Goal: Task Accomplishment & Management: Manage account settings

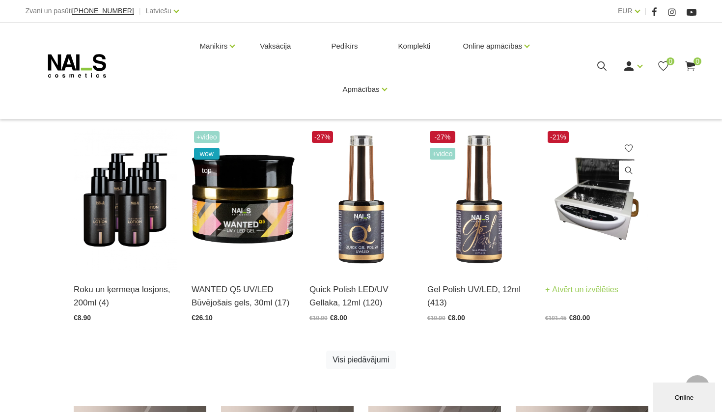
scroll to position [202, 0]
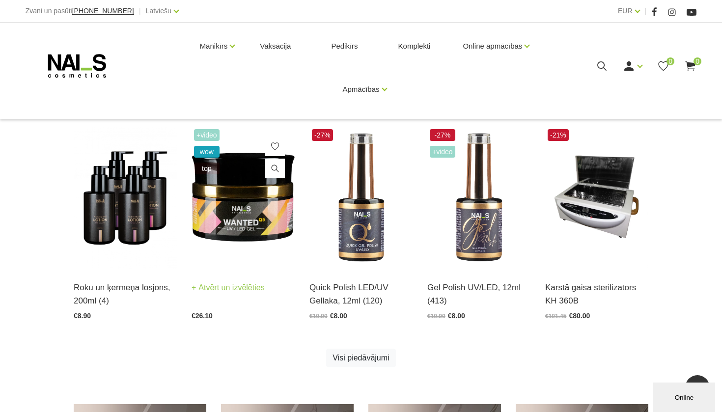
click at [253, 211] on img at bounding box center [243, 198] width 103 height 142
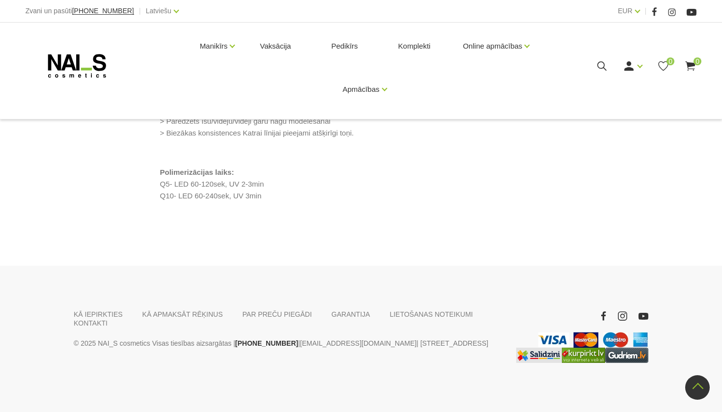
scroll to position [971, 0]
click at [634, 67] on icon at bounding box center [629, 66] width 12 height 12
click at [612, 84] on link "Ienākt" at bounding box center [611, 82] width 74 height 20
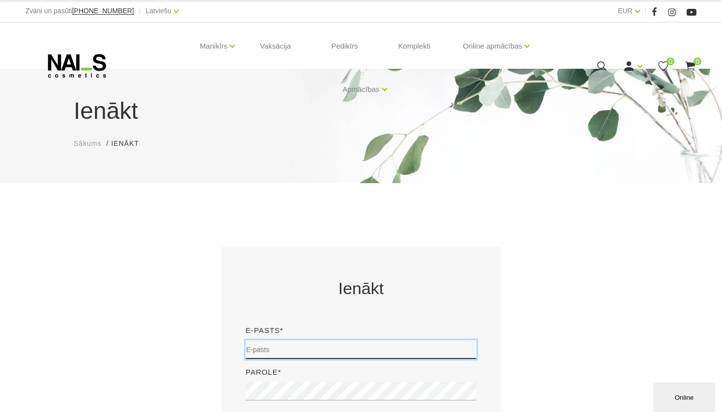
type input "office@necesse.lv"
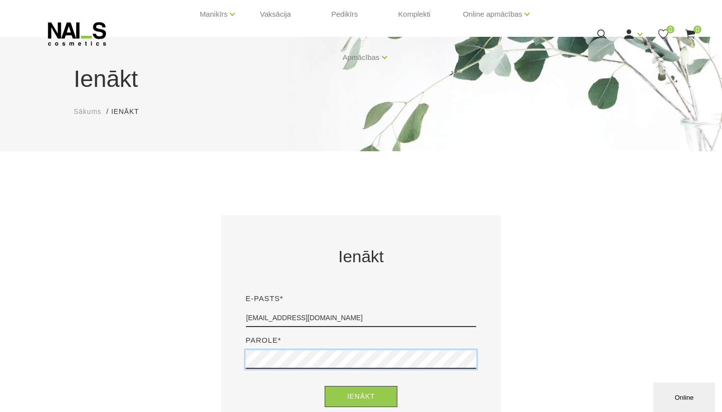
scroll to position [143, 0]
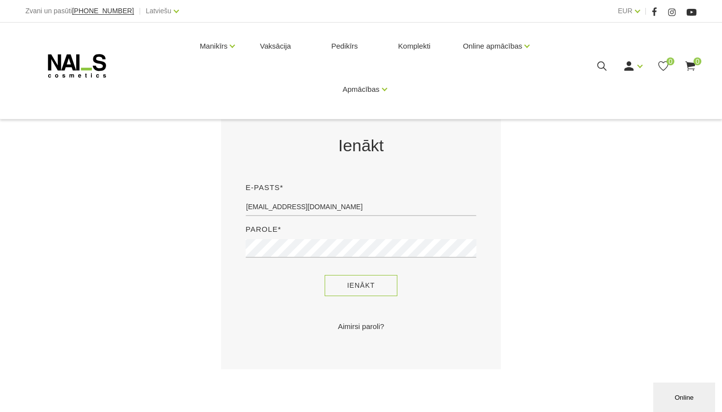
click at [388, 281] on button "Ienākt" at bounding box center [361, 285] width 73 height 21
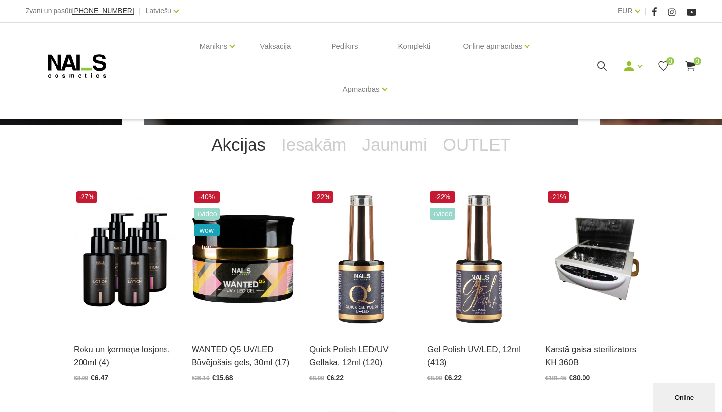
scroll to position [132, 0]
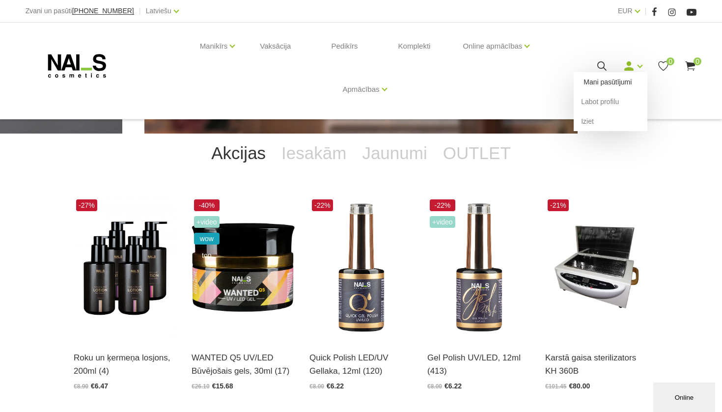
click at [612, 84] on link "Mani pasūtījumi" at bounding box center [611, 82] width 74 height 20
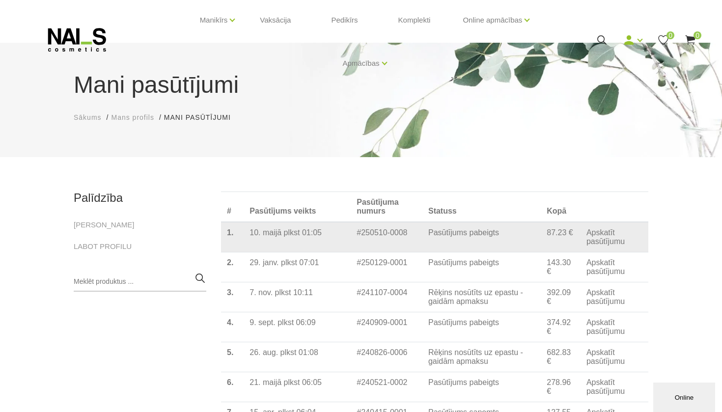
scroll to position [28, 0]
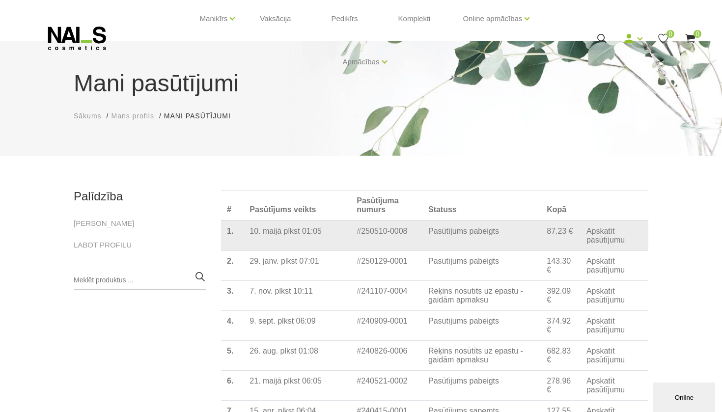
click at [259, 237] on td "10. maijā plkst 01:05" at bounding box center [297, 236] width 107 height 30
click at [595, 237] on link "Apskatīt pasūtījumu" at bounding box center [615, 236] width 56 height 18
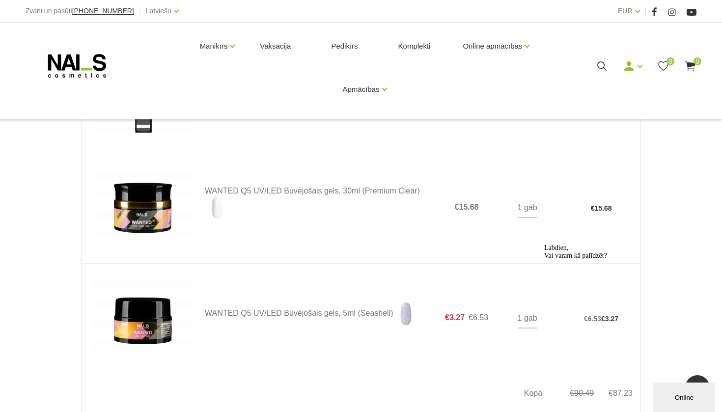
scroll to position [987, 0]
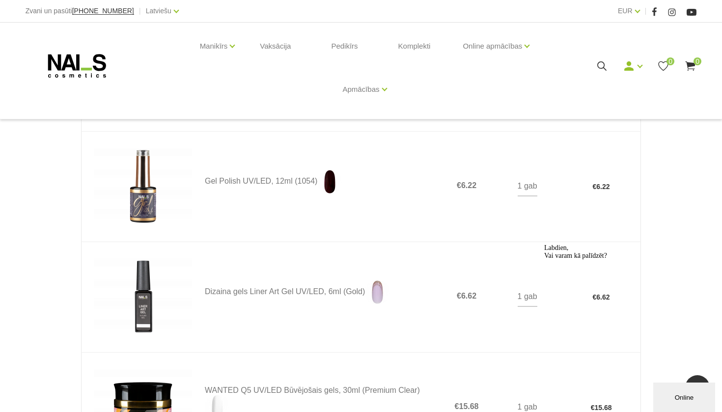
click at [96, 66] on icon at bounding box center [77, 66] width 103 height 25
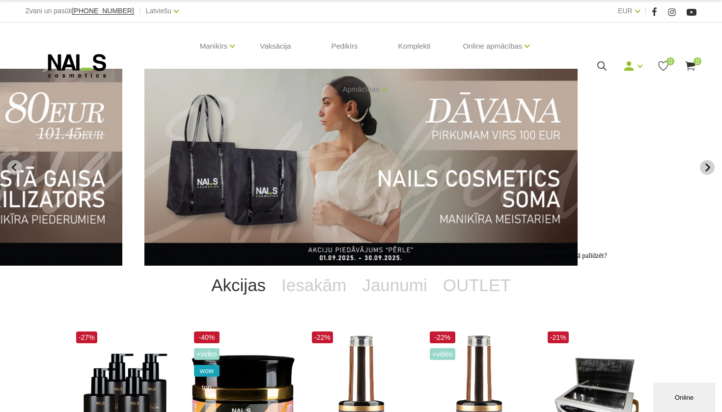
click at [712, 166] on icon "Next slide" at bounding box center [707, 167] width 9 height 9
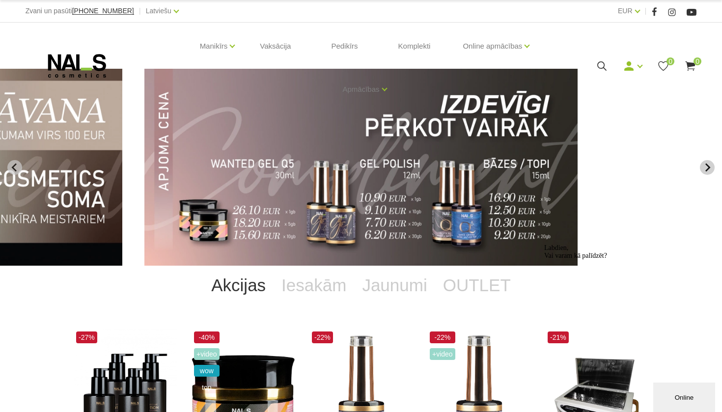
click at [712, 165] on icon "Next slide" at bounding box center [707, 167] width 9 height 9
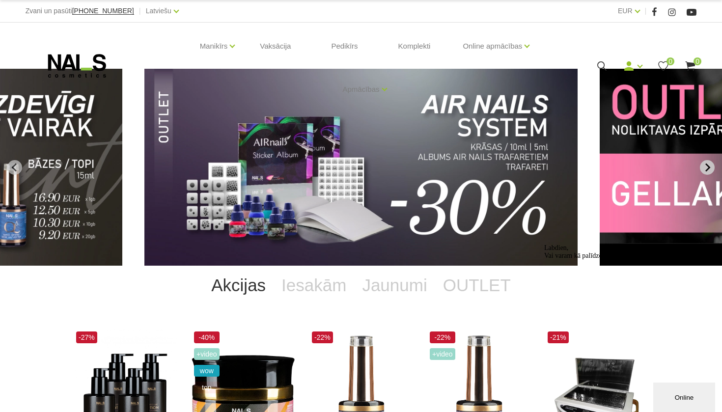
click at [708, 165] on icon "Next slide" at bounding box center [708, 167] width 5 height 8
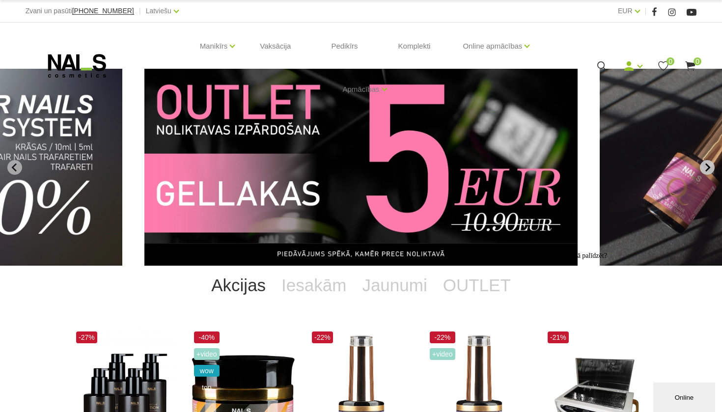
click at [706, 166] on icon "Next slide" at bounding box center [707, 167] width 9 height 9
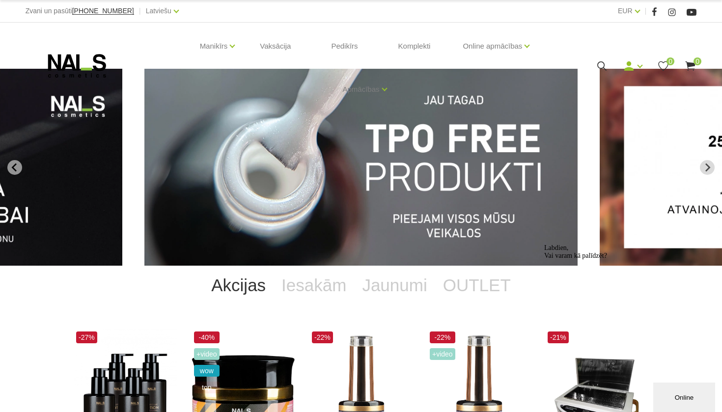
click at [454, 159] on img "1 of 13" at bounding box center [360, 167] width 433 height 197
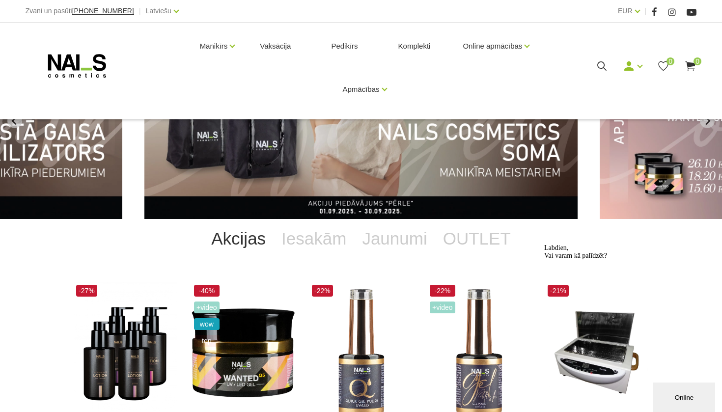
scroll to position [147, 0]
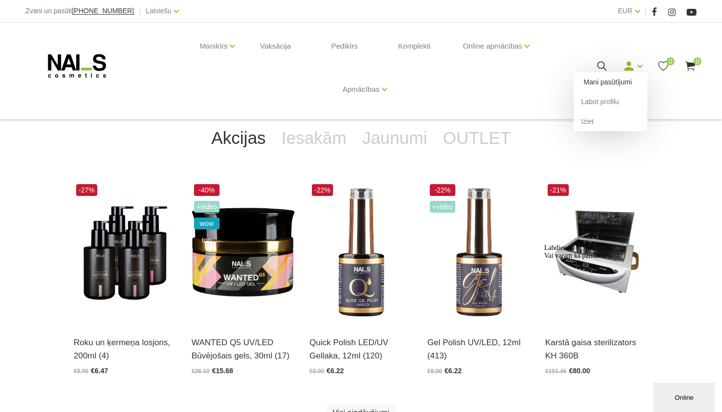
click at [619, 84] on link "Mani pasūtījumi" at bounding box center [611, 82] width 74 height 20
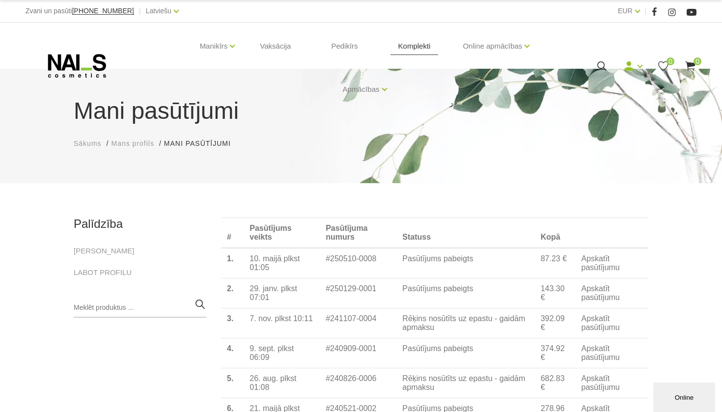
click at [422, 45] on link "Komplekti" at bounding box center [415, 46] width 48 height 47
